Goal: Task Accomplishment & Management: Manage account settings

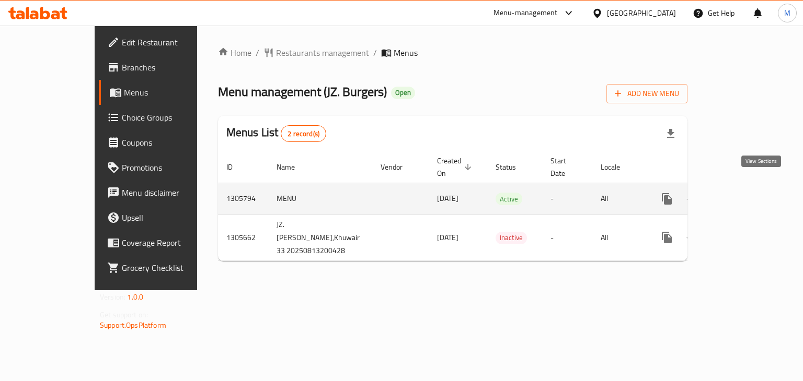
click at [748, 193] on icon "enhanced table" at bounding box center [742, 199] width 13 height 13
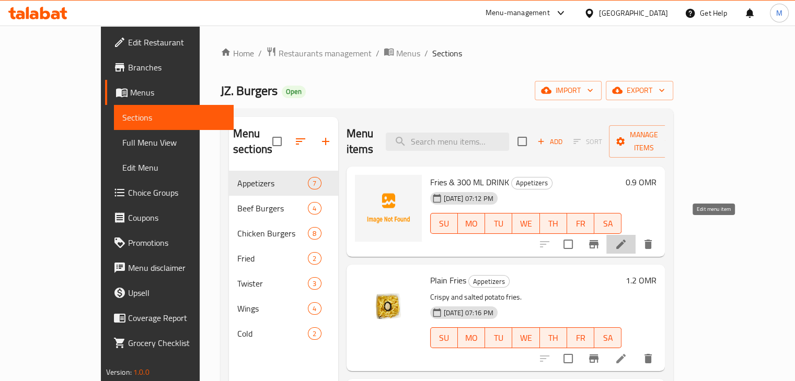
click at [627, 238] on icon at bounding box center [620, 244] width 13 height 13
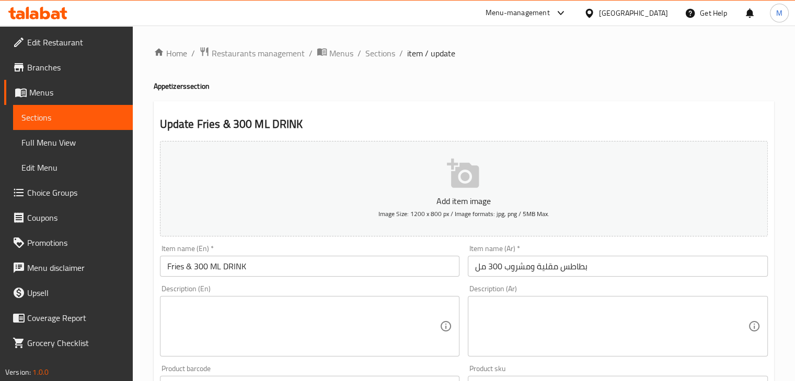
scroll to position [357, 0]
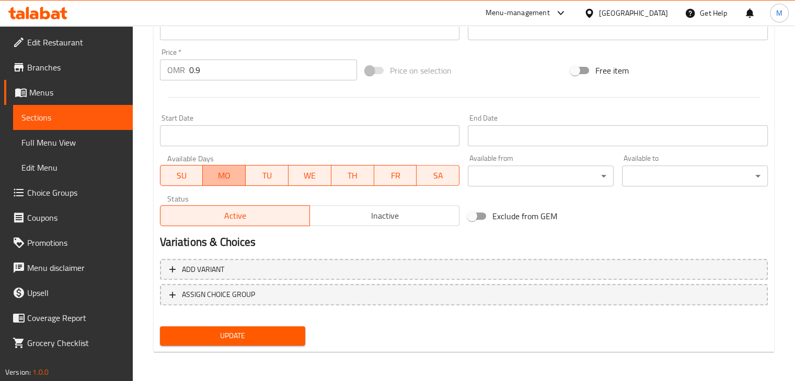
click at [235, 181] on span "MO" at bounding box center [224, 175] width 34 height 15
click at [265, 181] on span "TU" at bounding box center [267, 175] width 34 height 15
click at [307, 182] on span "WE" at bounding box center [310, 175] width 34 height 15
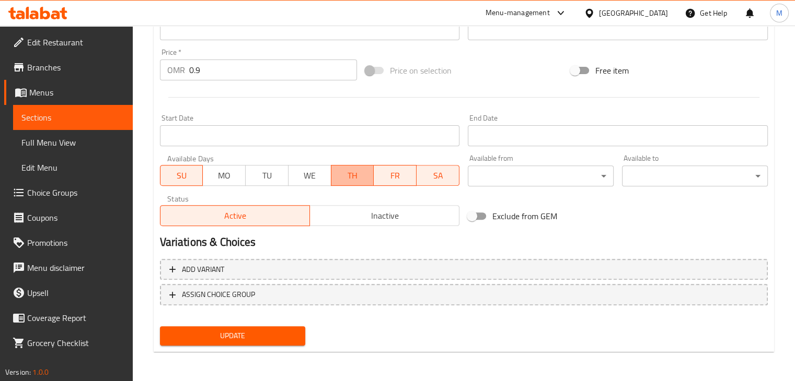
click at [358, 181] on span "TH" at bounding box center [352, 175] width 34 height 15
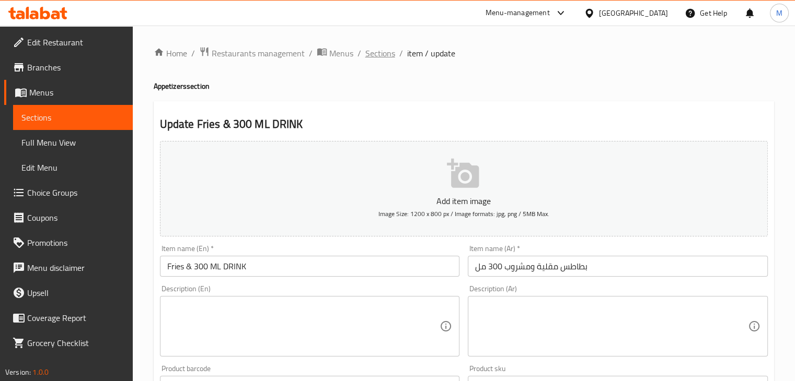
click at [366, 48] on span "Sections" at bounding box center [380, 53] width 30 height 13
